Goal: Task Accomplishment & Management: Manage account settings

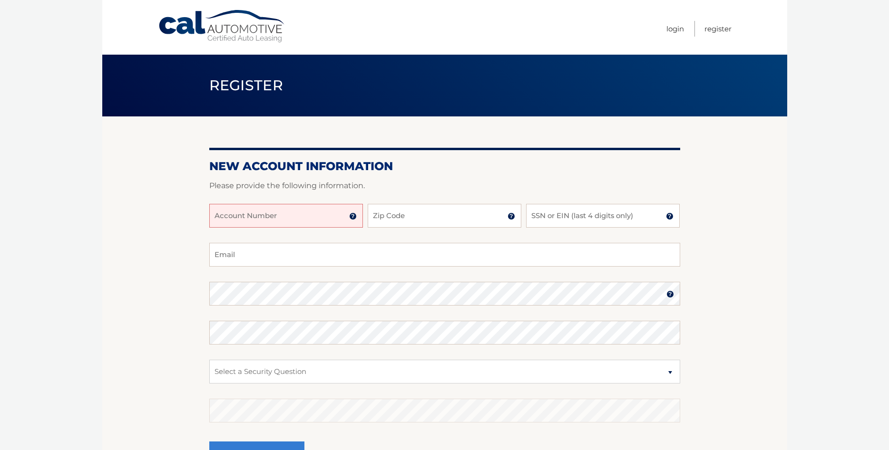
click at [266, 211] on input "Account Number" at bounding box center [286, 216] width 154 height 24
type input "4445598435"
click at [410, 217] on input "Zip Code" at bounding box center [445, 216] width 154 height 24
type input "07419"
click at [546, 217] on input "SSN or EIN (last 4 digits only)" at bounding box center [603, 216] width 154 height 24
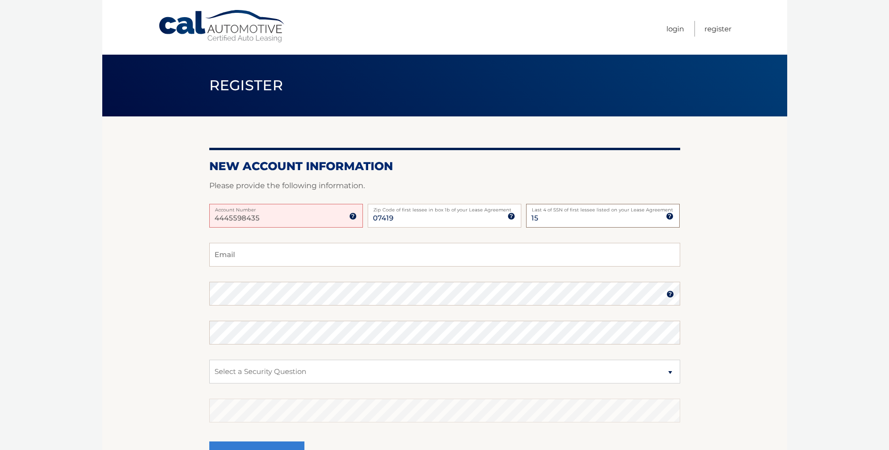
type input "1"
type input "1450"
click at [268, 248] on input "Email" at bounding box center [444, 255] width 471 height 24
type input "kenchrisp@aol.com"
click at [669, 294] on img at bounding box center [670, 295] width 8 height 8
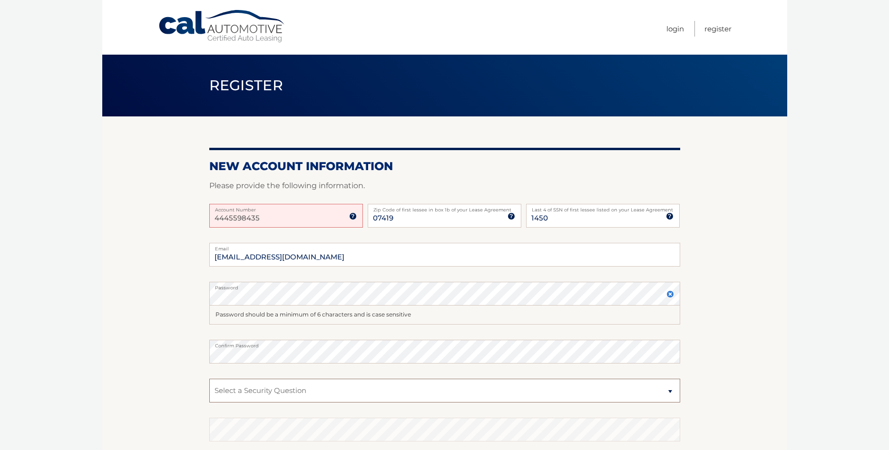
click at [209, 379] on select "Select a Security Question What was the name of your elementary school? What is…" at bounding box center [444, 391] width 471 height 24
select select "2"
click option "What is your mother’s maiden name?" at bounding box center [0, 0] width 0 height 0
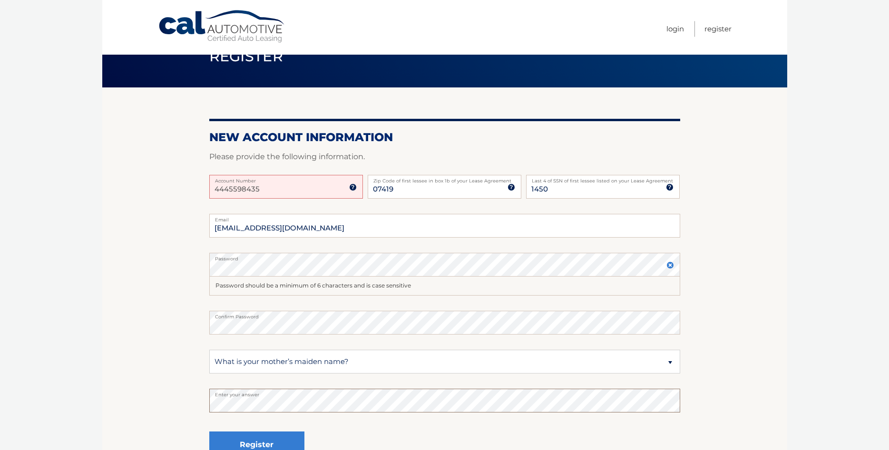
scroll to position [49, 0]
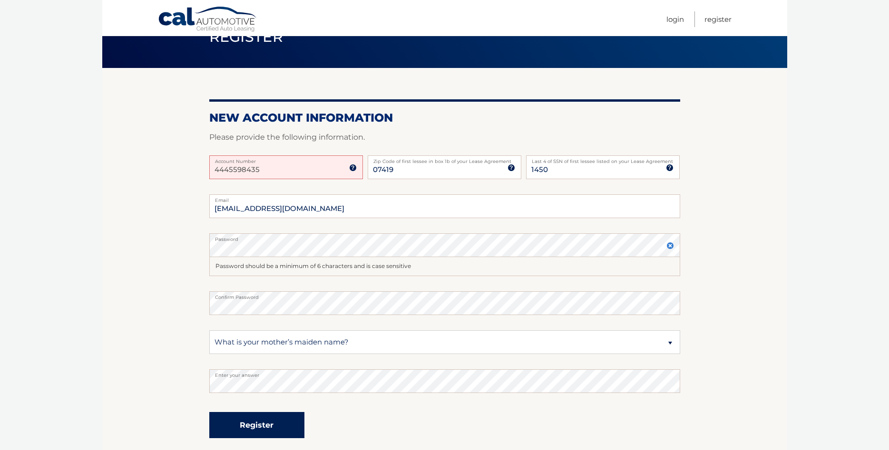
click at [267, 425] on button "Register" at bounding box center [256, 425] width 95 height 26
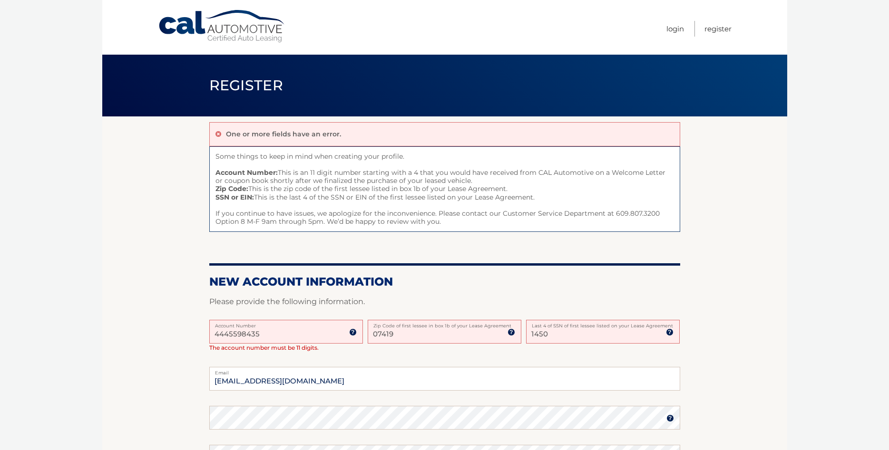
click at [215, 339] on input "4445598435" at bounding box center [286, 332] width 154 height 24
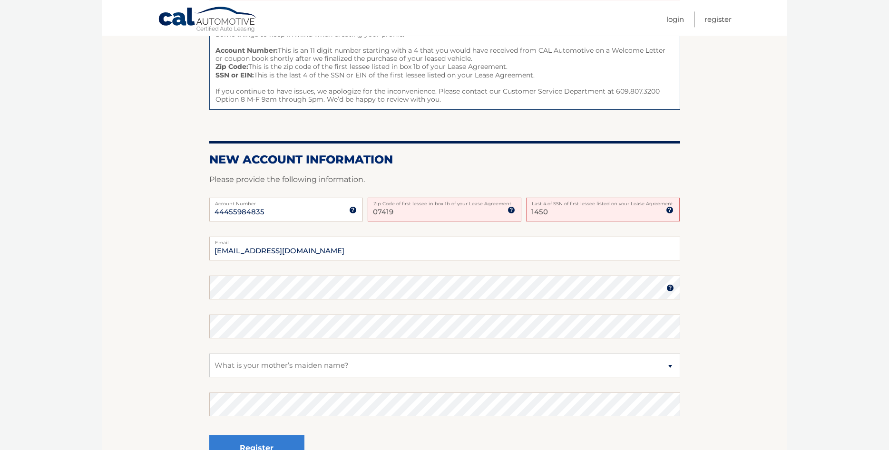
scroll to position [146, 0]
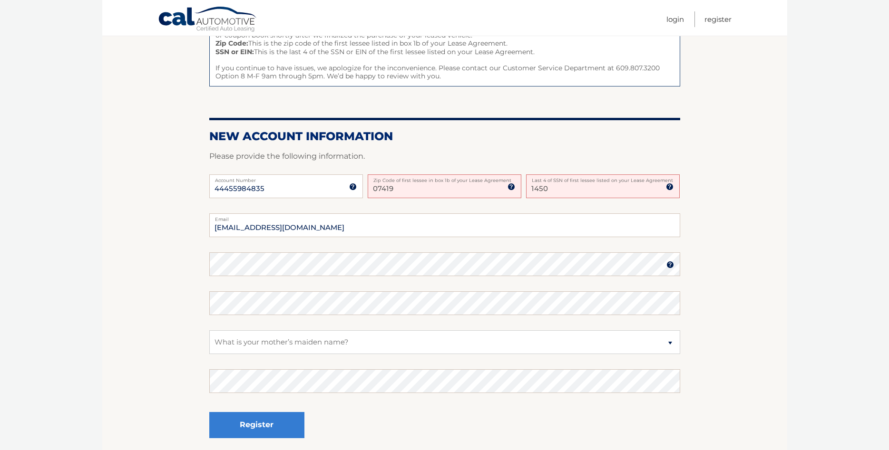
type input "44455984835"
click at [209, 331] on select "Select a Security Question What was the name of your elementary school? What is…" at bounding box center [444, 343] width 471 height 24
click option "What is your mother’s maiden name?" at bounding box center [0, 0] width 0 height 0
click at [258, 426] on button "Register" at bounding box center [256, 425] width 95 height 26
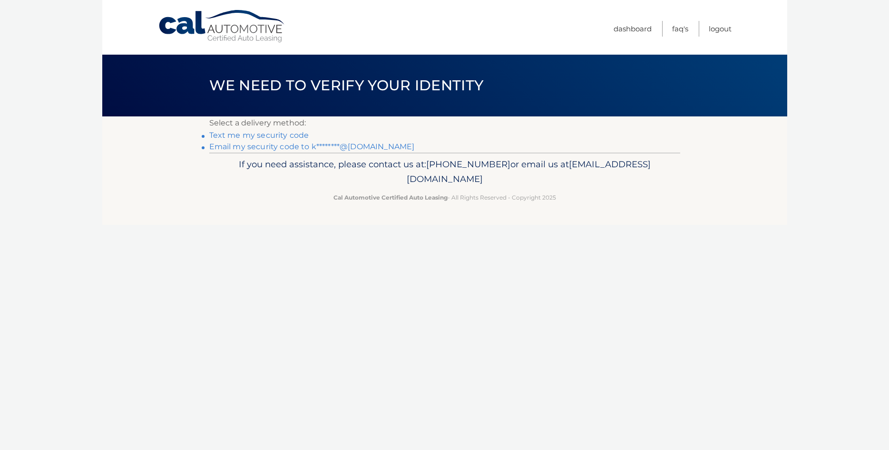
click at [238, 137] on link "Text me my security code" at bounding box center [259, 135] width 100 height 9
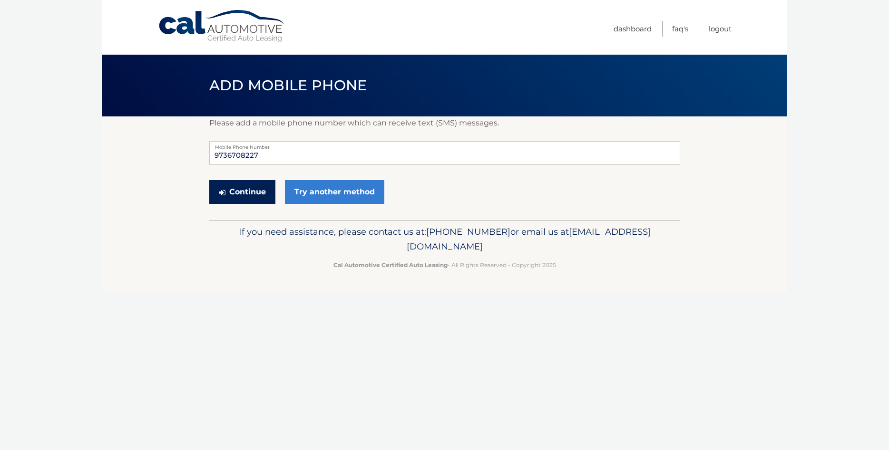
click at [244, 190] on button "Continue" at bounding box center [242, 192] width 66 height 24
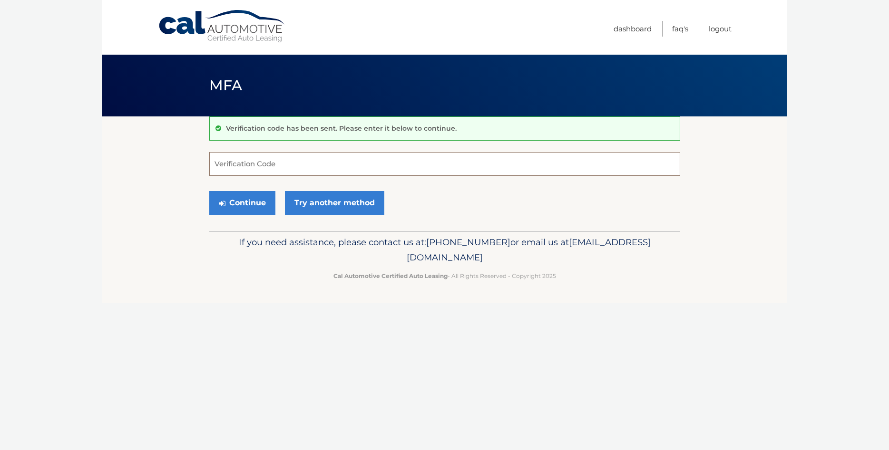
click at [241, 166] on input "Verification Code" at bounding box center [444, 164] width 471 height 24
type input "968840"
click at [252, 205] on button "Continue" at bounding box center [242, 203] width 66 height 24
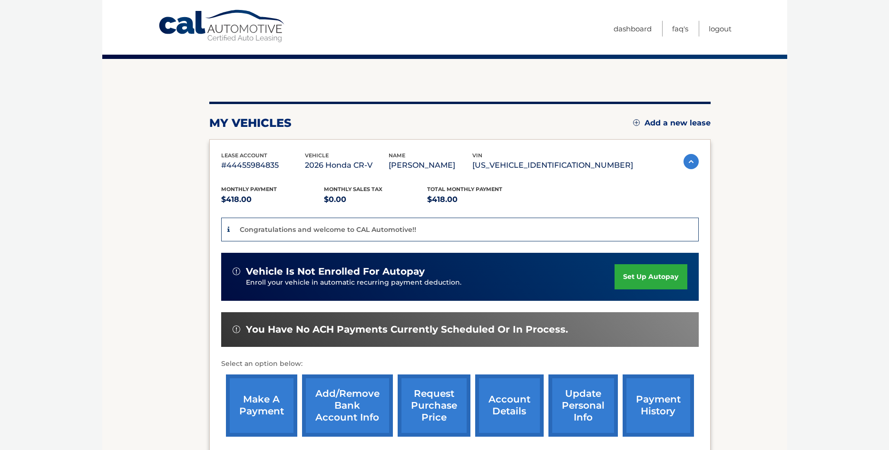
scroll to position [146, 0]
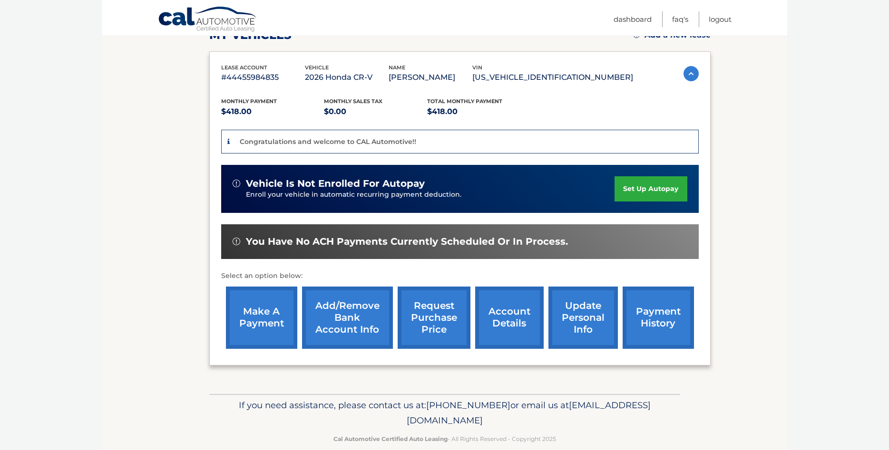
click at [323, 331] on link "Add/Remove bank account info" at bounding box center [347, 318] width 91 height 62
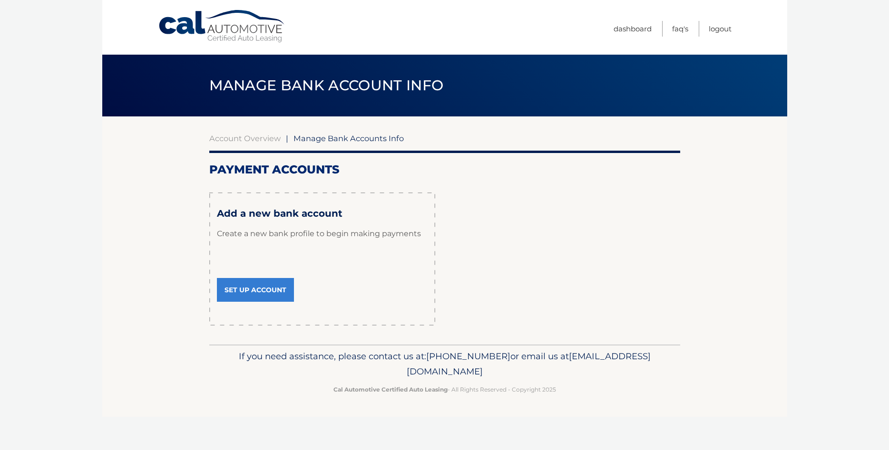
click at [247, 288] on link "Set Up Account" at bounding box center [255, 290] width 77 height 24
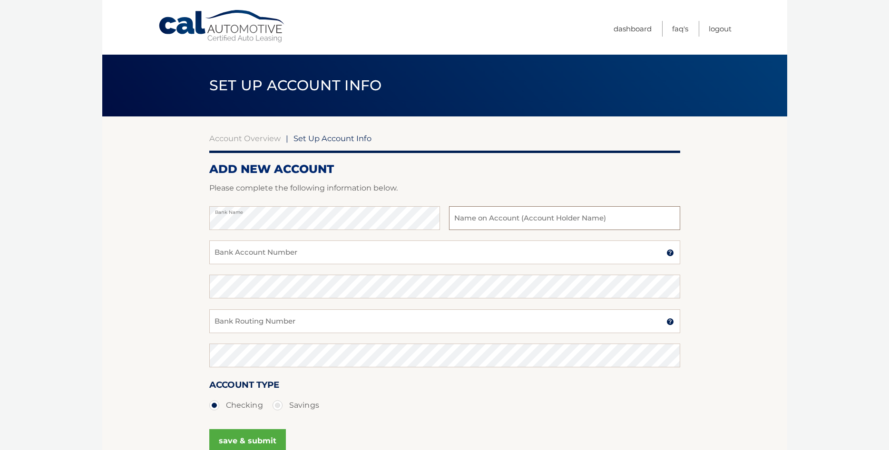
click at [462, 217] on input "text" at bounding box center [564, 218] width 231 height 24
type input "[PERSON_NAME]"
click at [234, 254] on input "Bank Account Number" at bounding box center [444, 253] width 471 height 24
click at [669, 254] on img at bounding box center [670, 253] width 8 height 8
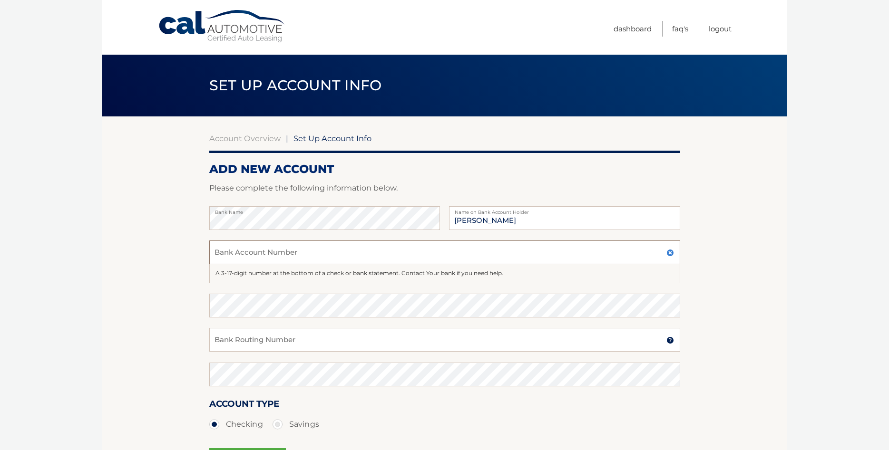
click at [226, 251] on input "Bank Account Number" at bounding box center [444, 253] width 471 height 24
type input "634651962"
click at [224, 344] on input "Bank Routing Number" at bounding box center [444, 340] width 471 height 24
type input "221272303"
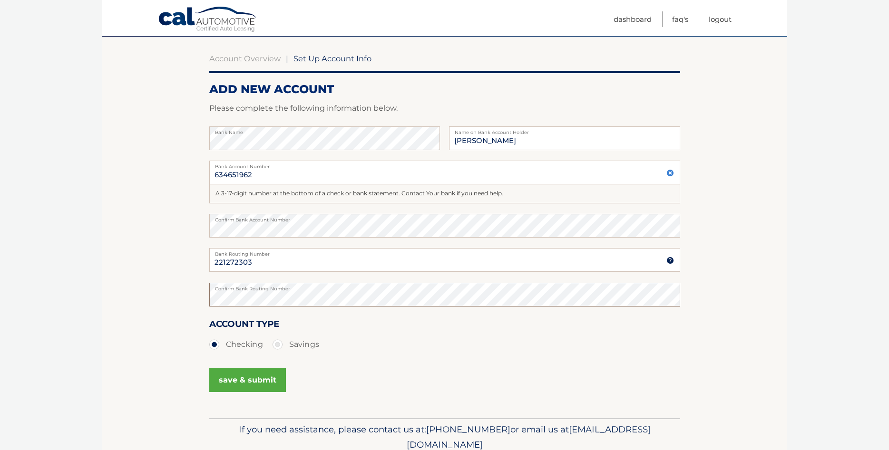
scroll to position [97, 0]
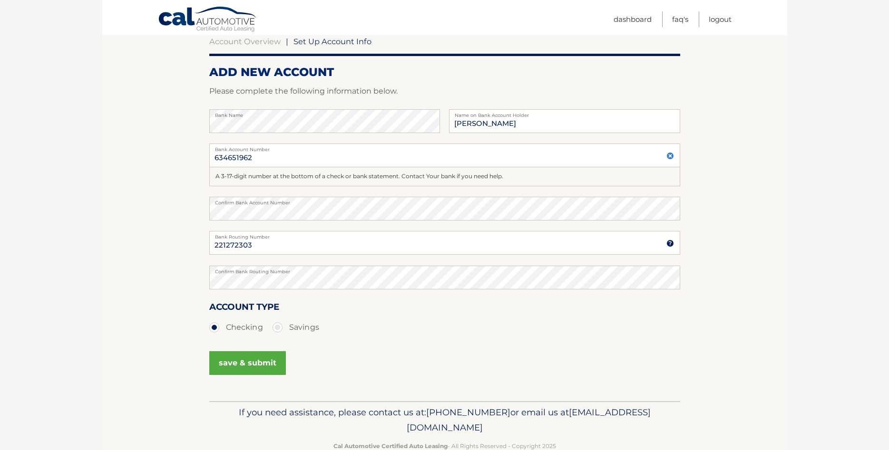
click at [250, 363] on button "save & submit" at bounding box center [247, 363] width 77 height 24
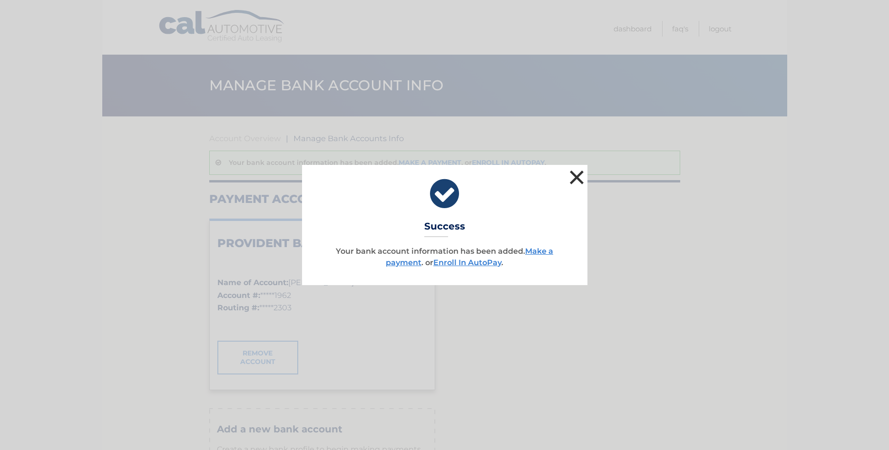
click at [574, 176] on button "×" at bounding box center [576, 177] width 19 height 19
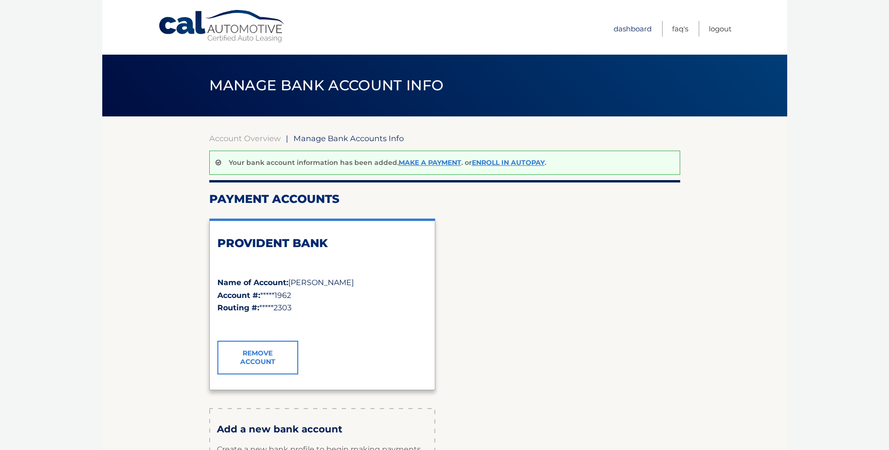
click at [634, 29] on link "Dashboard" at bounding box center [633, 29] width 38 height 16
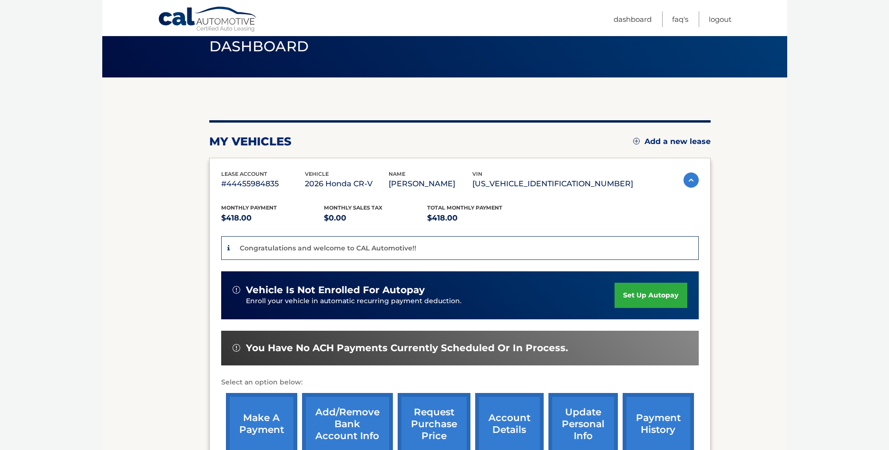
scroll to position [146, 0]
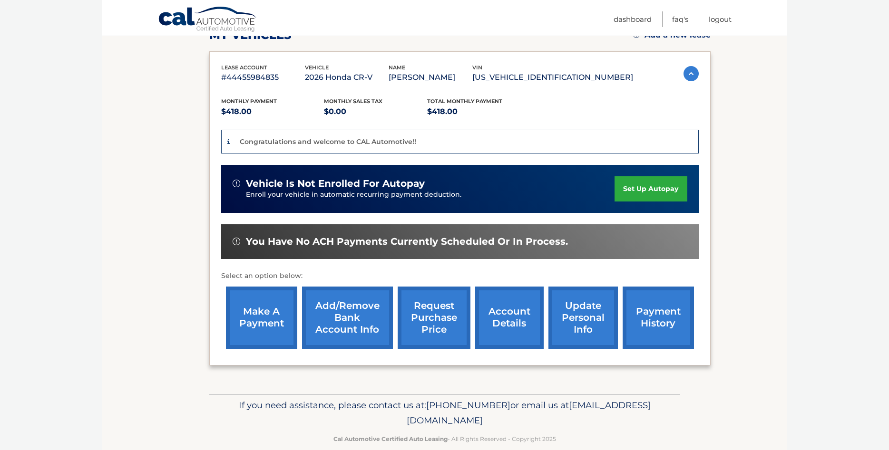
click at [548, 332] on link "update personal info" at bounding box center [582, 318] width 69 height 62
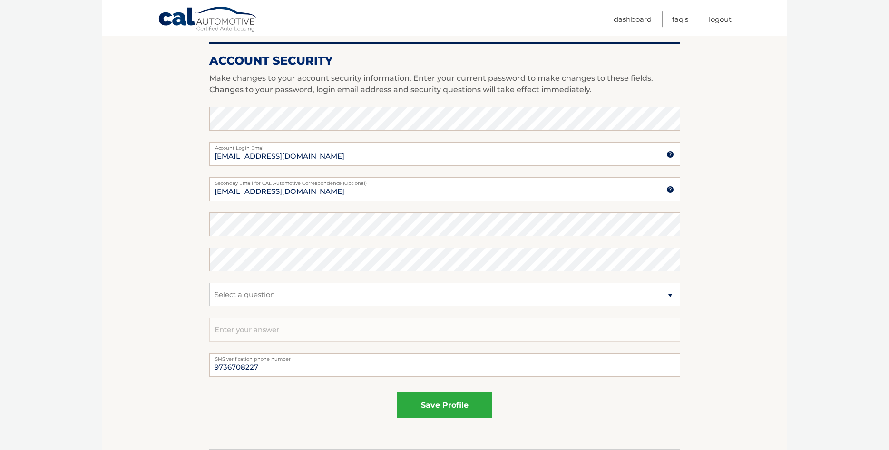
scroll to position [431, 0]
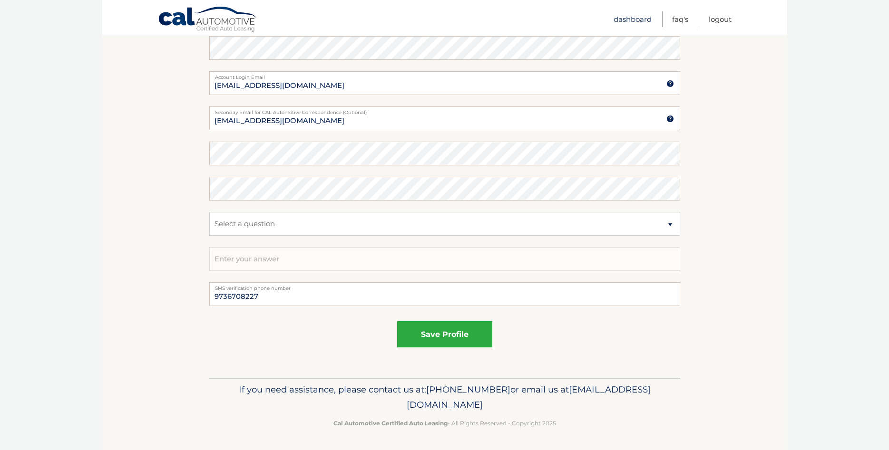
click at [640, 21] on link "Dashboard" at bounding box center [633, 19] width 38 height 16
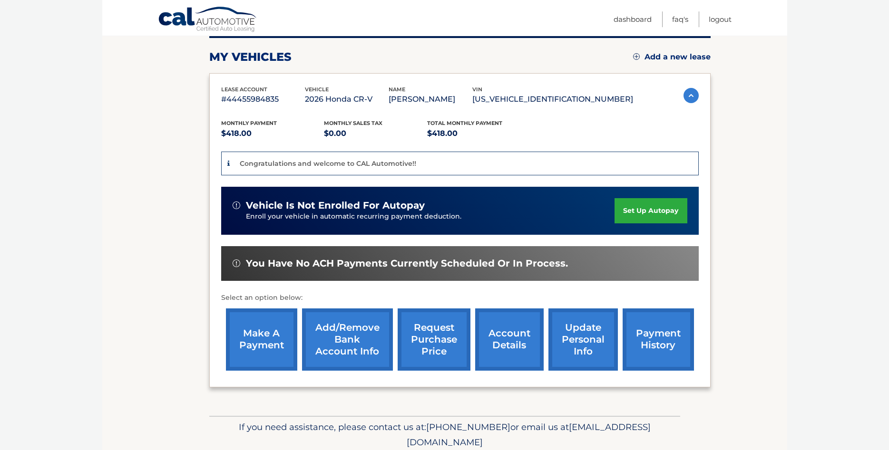
scroll to position [185, 0]
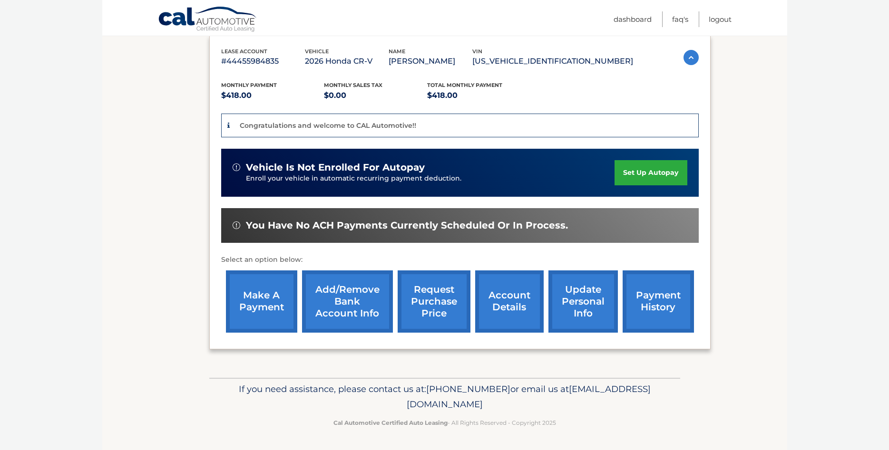
click at [480, 294] on link "account details" at bounding box center [509, 302] width 68 height 62
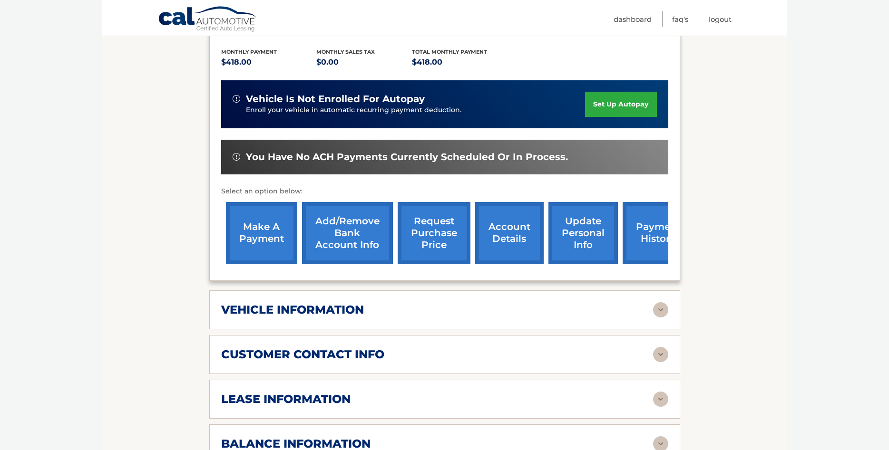
scroll to position [291, 0]
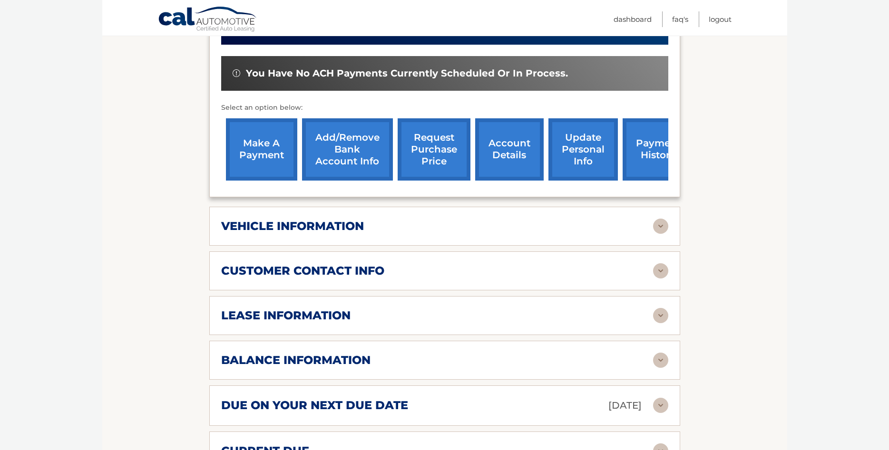
click at [662, 234] on img at bounding box center [660, 226] width 15 height 15
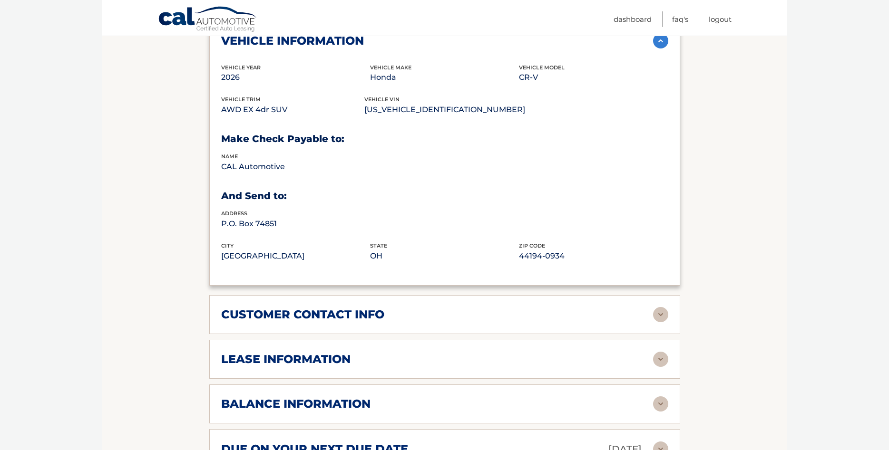
scroll to position [534, 0]
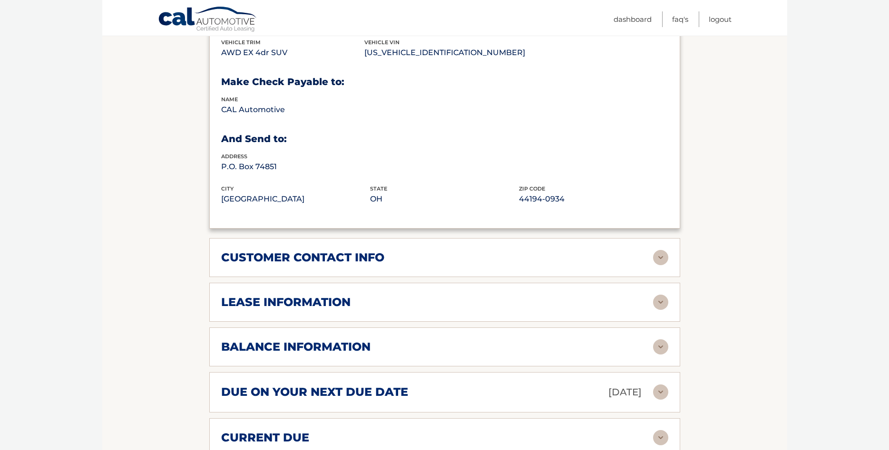
click at [655, 310] on img at bounding box center [660, 302] width 15 height 15
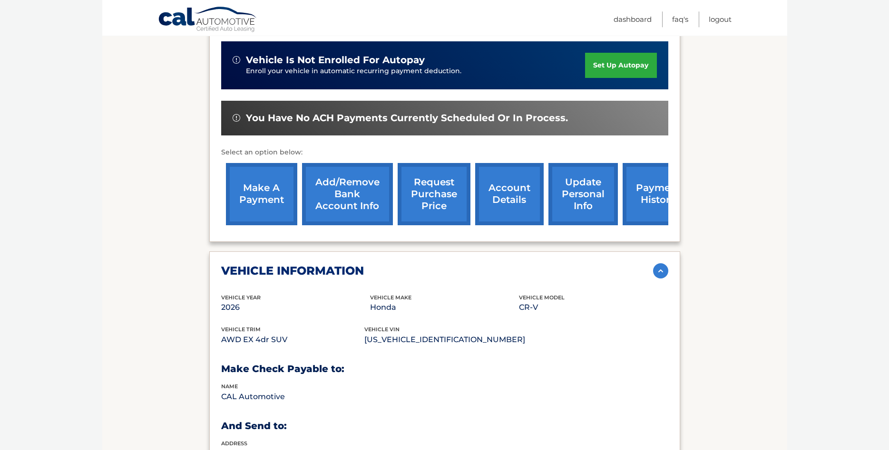
scroll to position [243, 0]
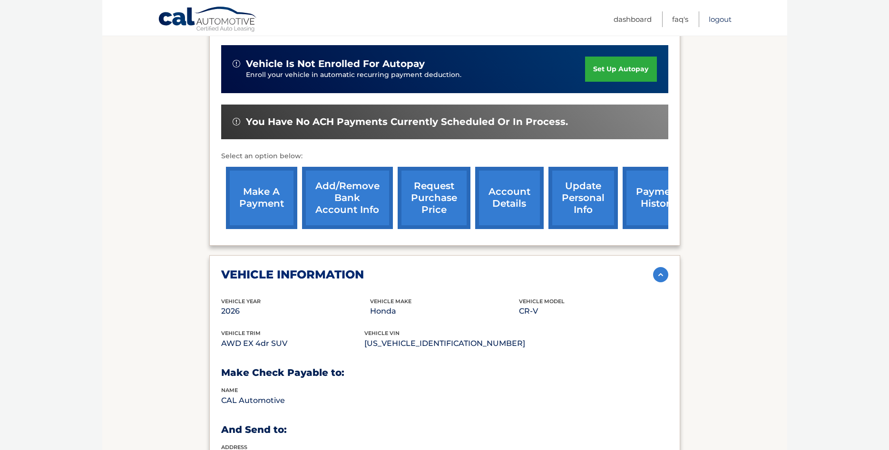
click at [717, 19] on link "Logout" at bounding box center [720, 19] width 23 height 16
